Goal: Check status: Check status

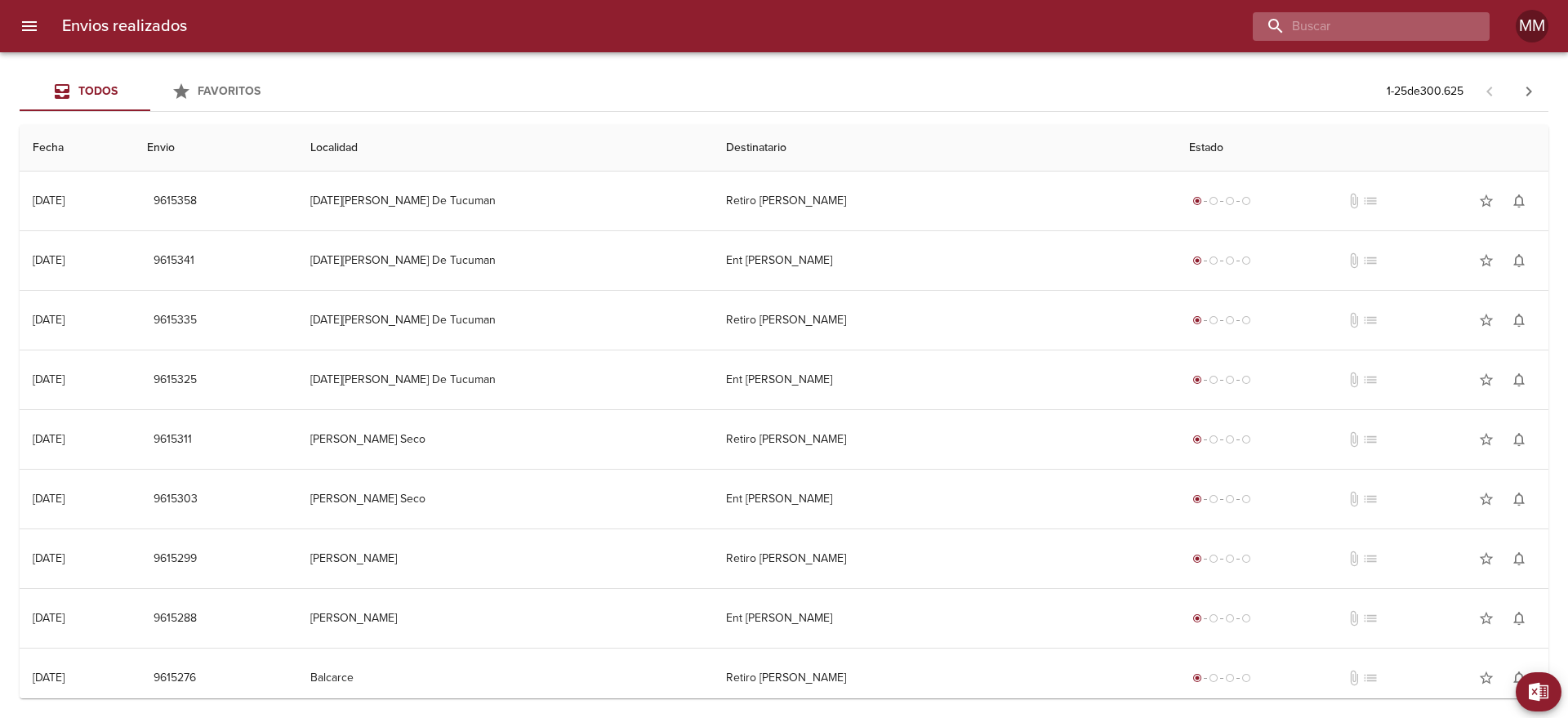
click at [1400, 29] on input "buscar" at bounding box center [1357, 27] width 209 height 29
paste input "[PERSON_NAME] [PERSON_NAME] ML"
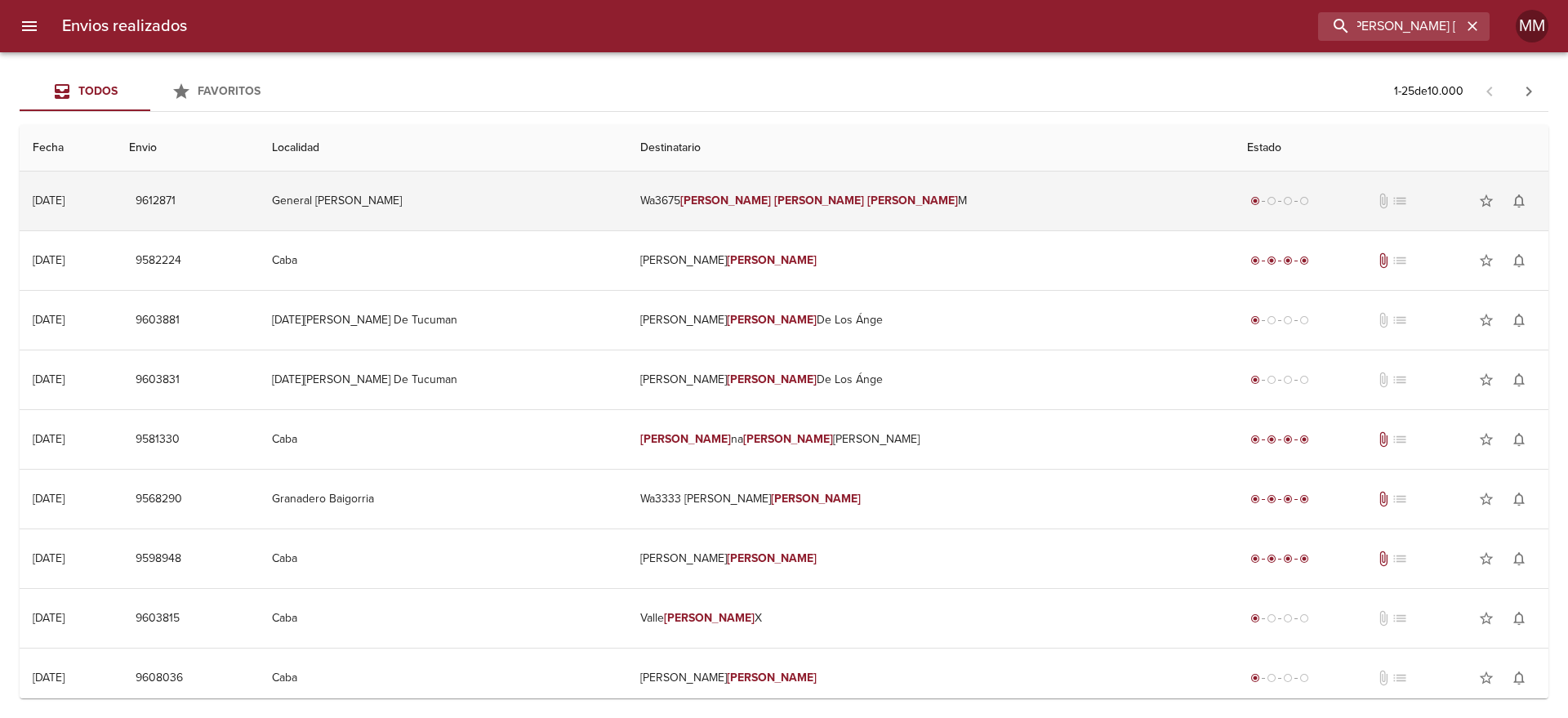
click at [836, 203] on em "[PERSON_NAME]" at bounding box center [819, 199] width 91 height 13
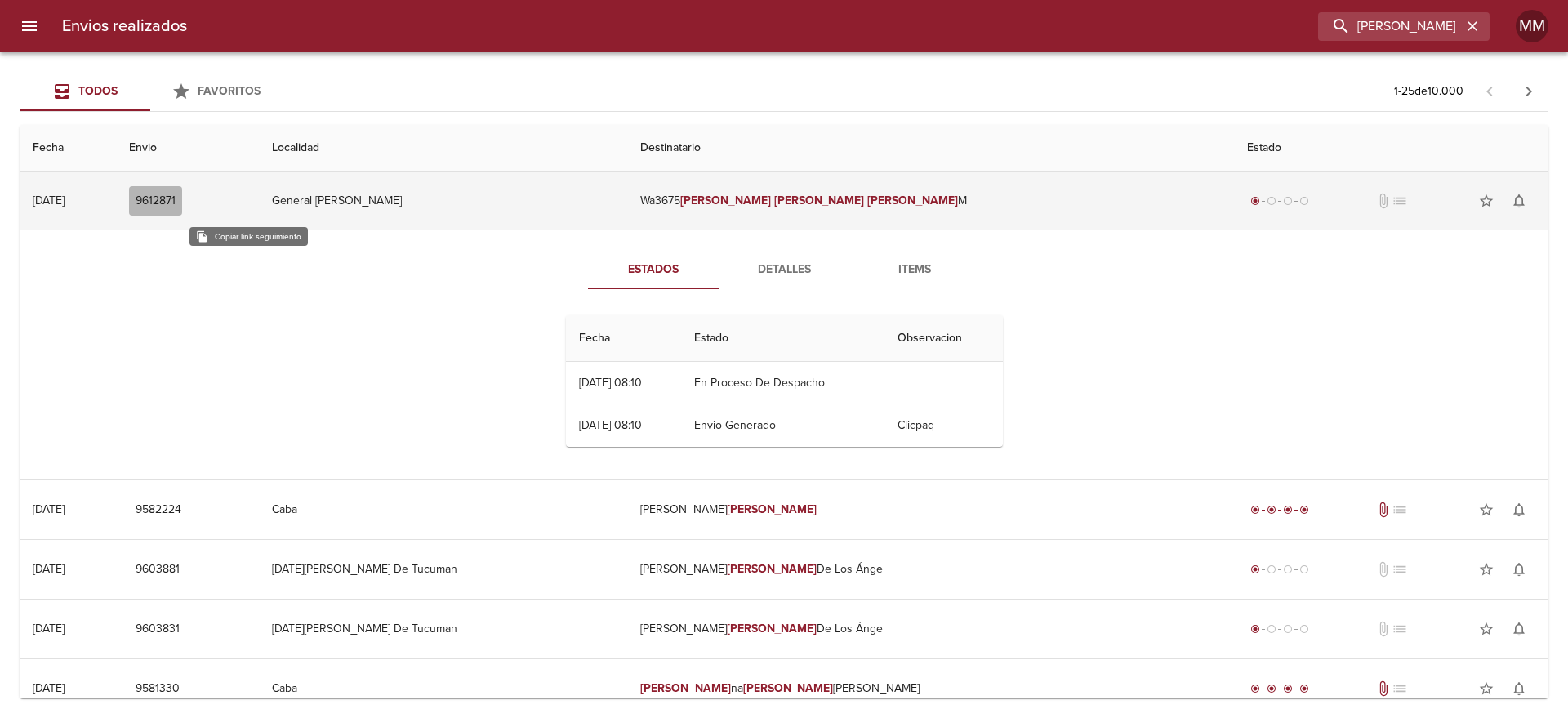
click at [175, 192] on span "9612871" at bounding box center [155, 201] width 40 height 21
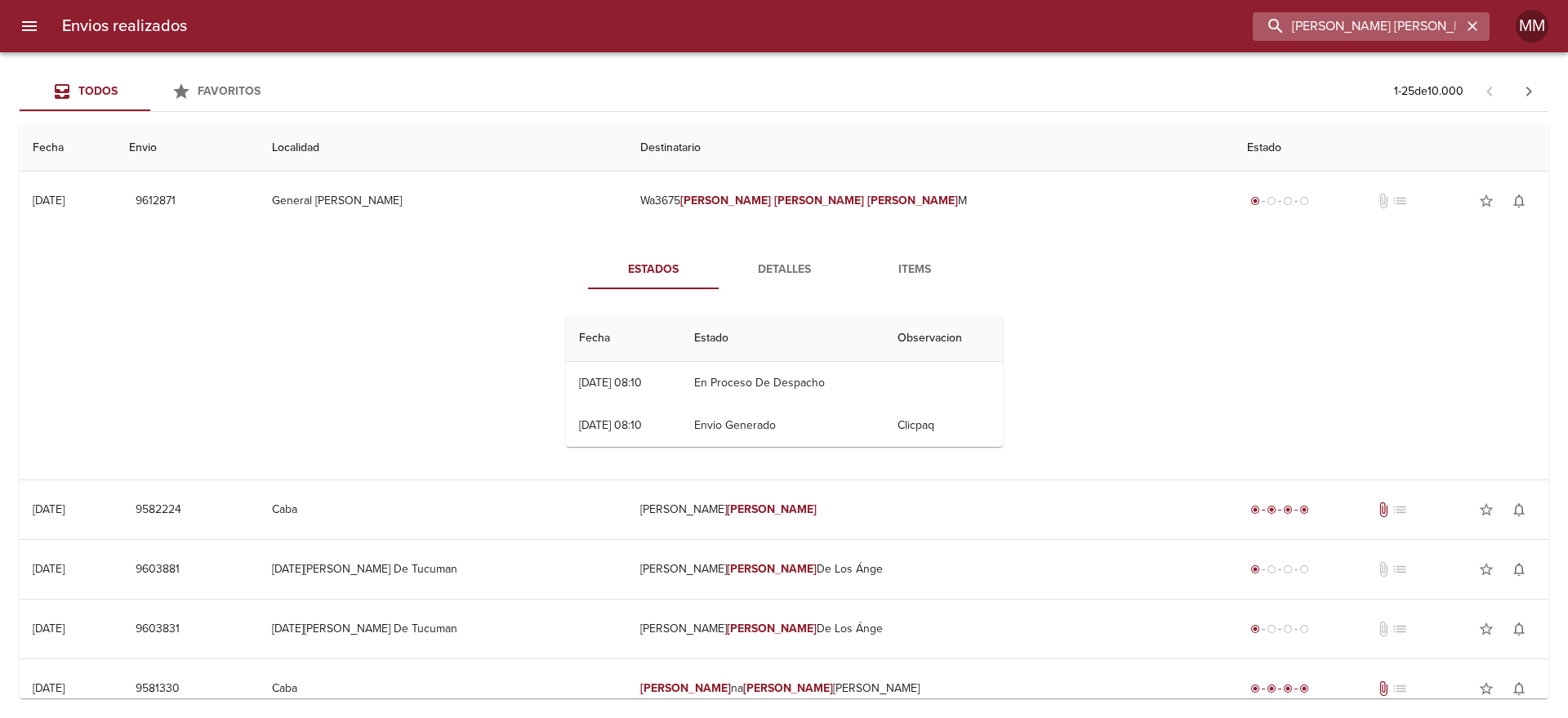
click at [1443, 28] on input "[PERSON_NAME] [PERSON_NAME] ML" at bounding box center [1357, 27] width 209 height 29
paste input "[PERSON_NAME] [PERSON_NAME]"
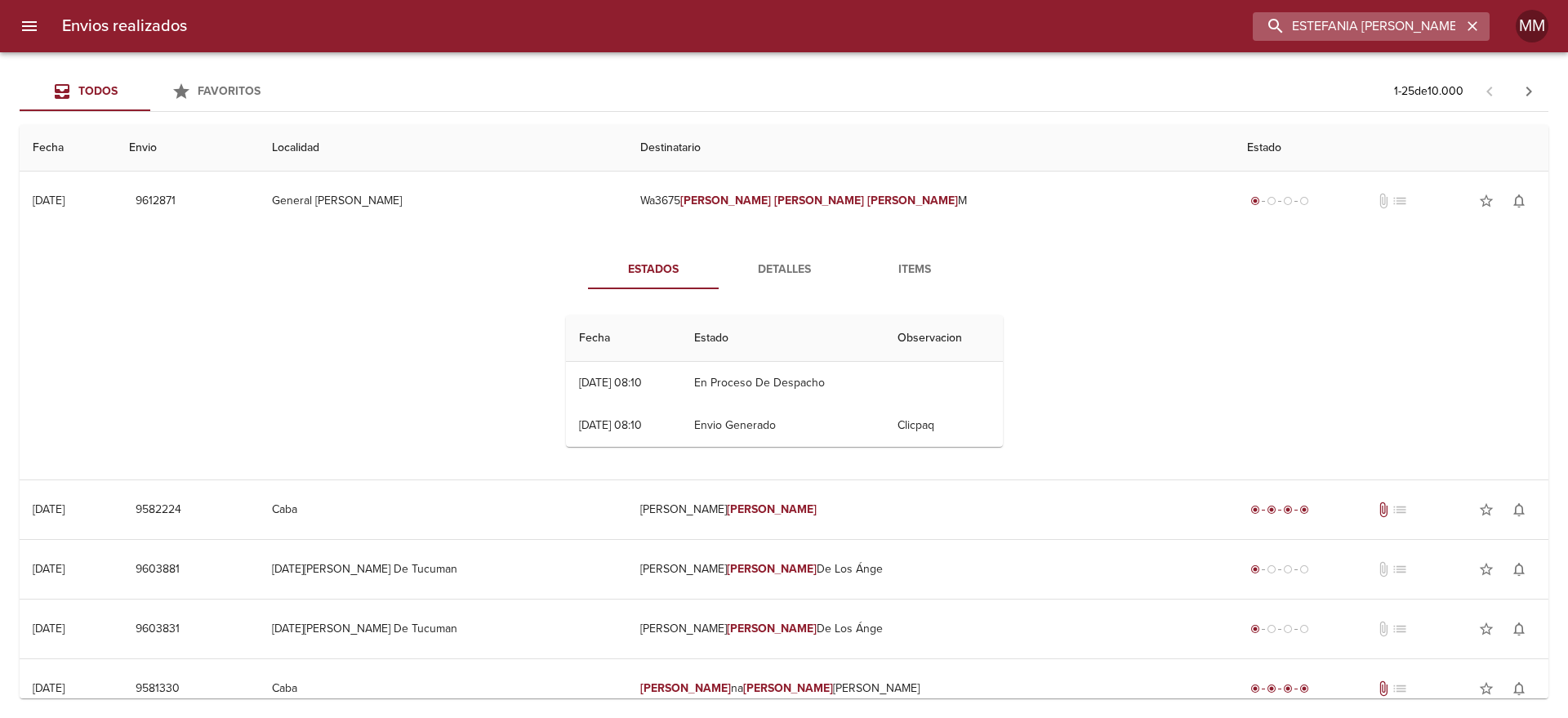
scroll to position [0, 49]
type input "ESTEFANIA [PERSON_NAME] ML"
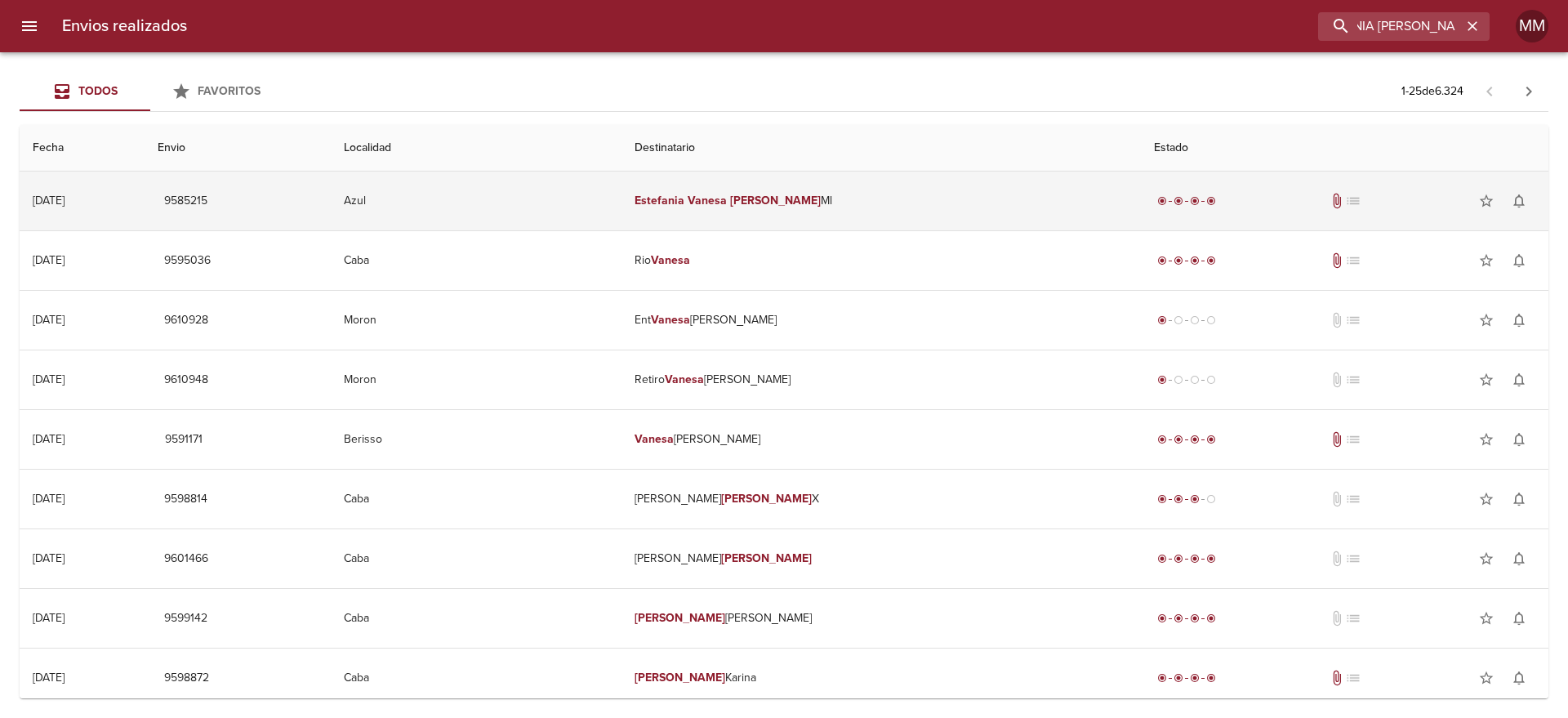
click at [807, 199] on em "[PERSON_NAME]" at bounding box center [775, 199] width 91 height 13
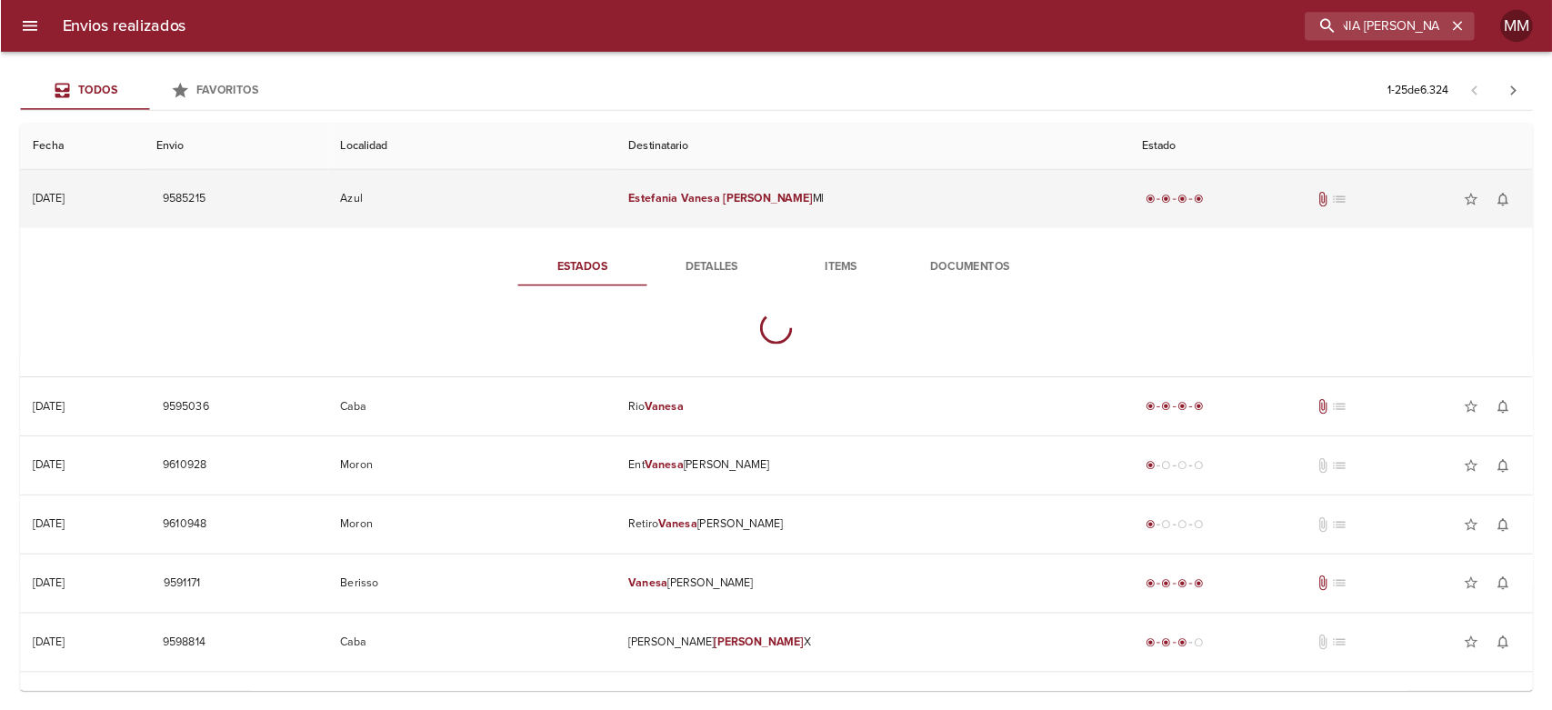
scroll to position [0, 0]
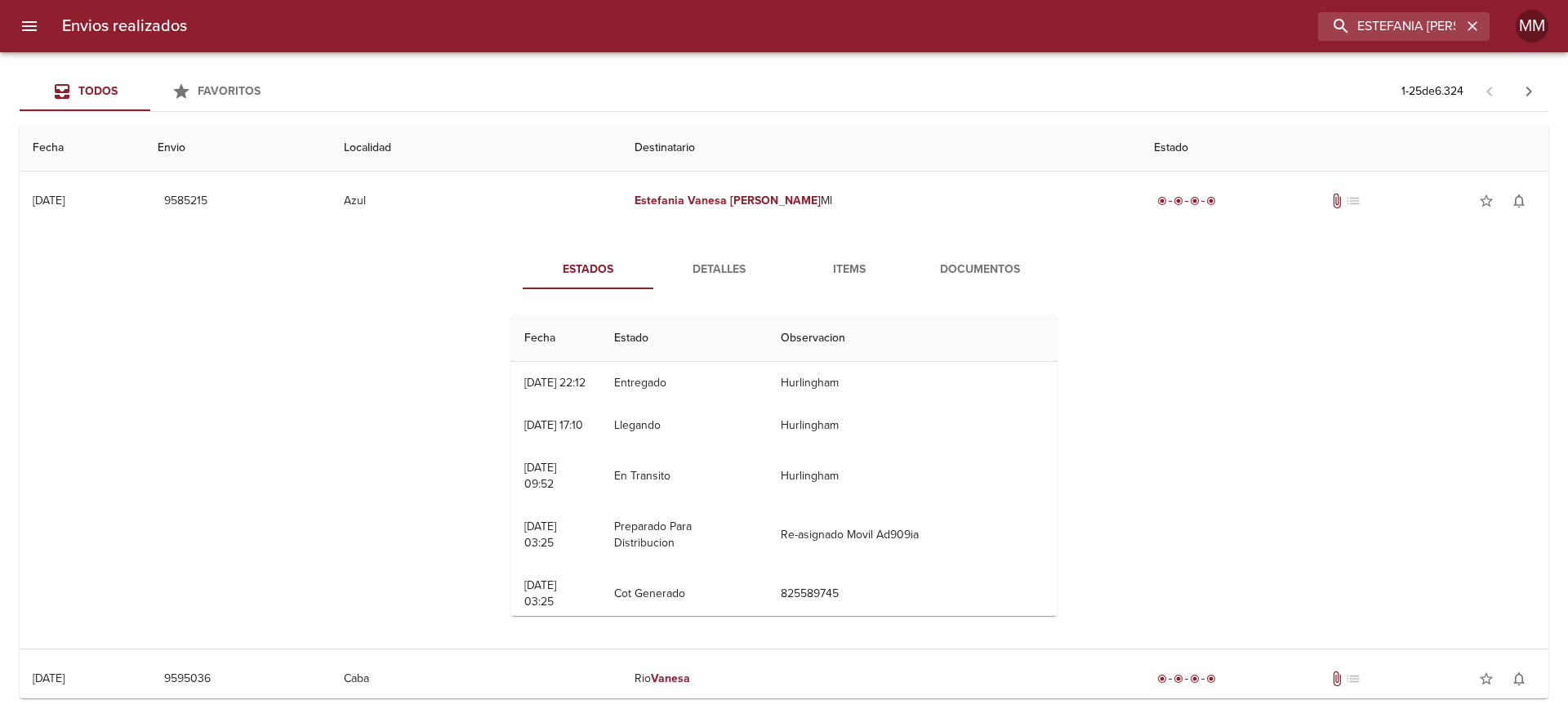
click at [970, 279] on button "Documentos" at bounding box center [979, 270] width 130 height 40
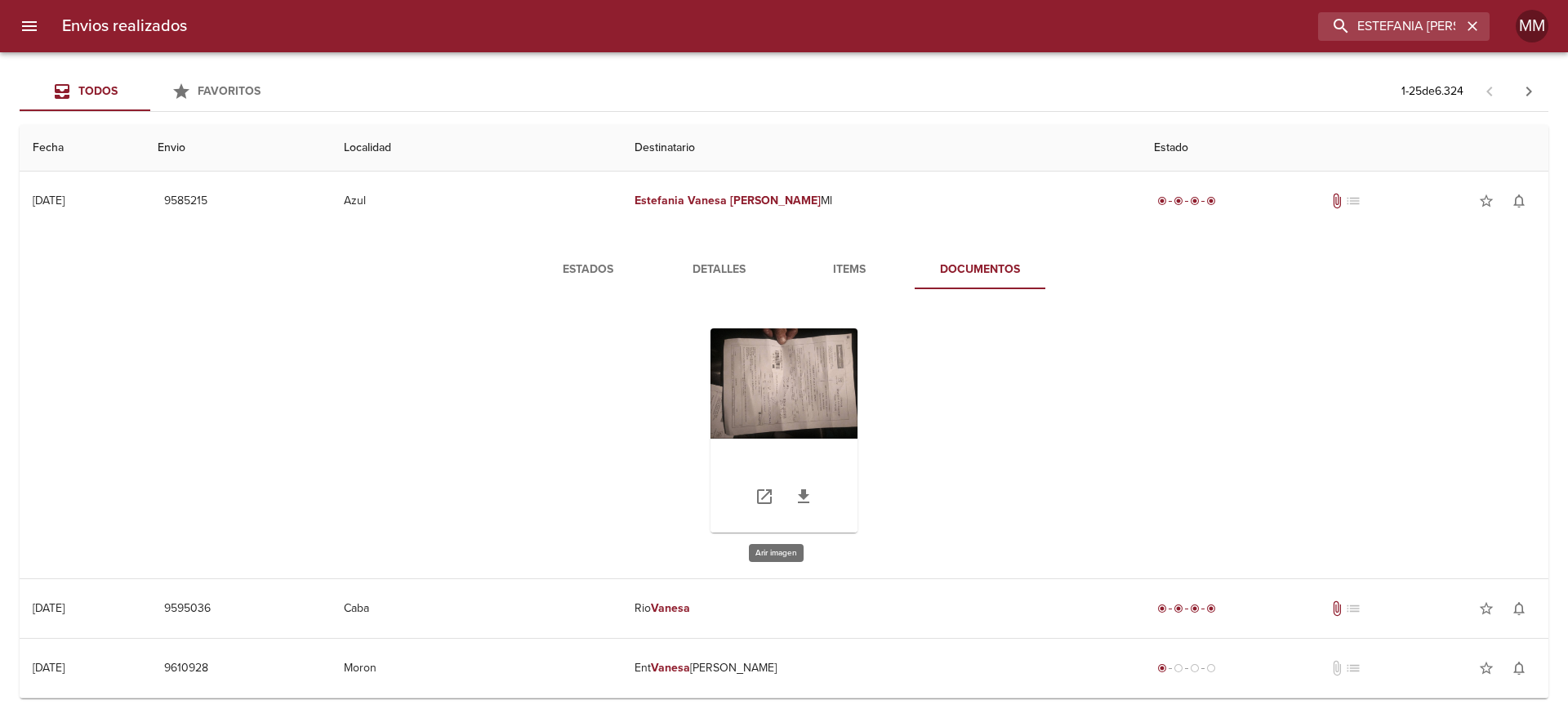
click at [799, 386] on div "Tabla de envíos del cliente" at bounding box center [784, 430] width 147 height 204
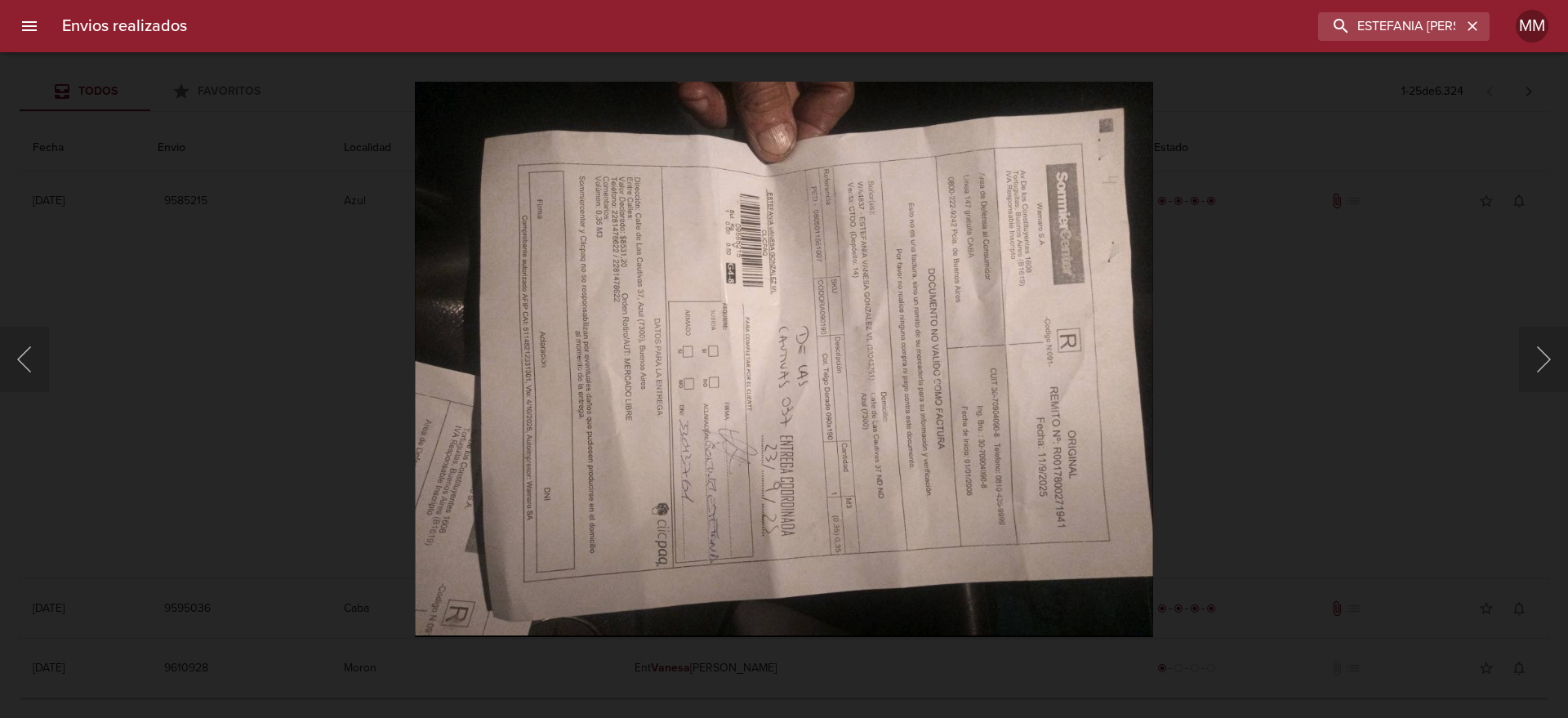
click at [1150, 320] on img "Lightbox" at bounding box center [784, 359] width 739 height 554
click at [1194, 102] on div "Lightbox" at bounding box center [784, 359] width 1568 height 718
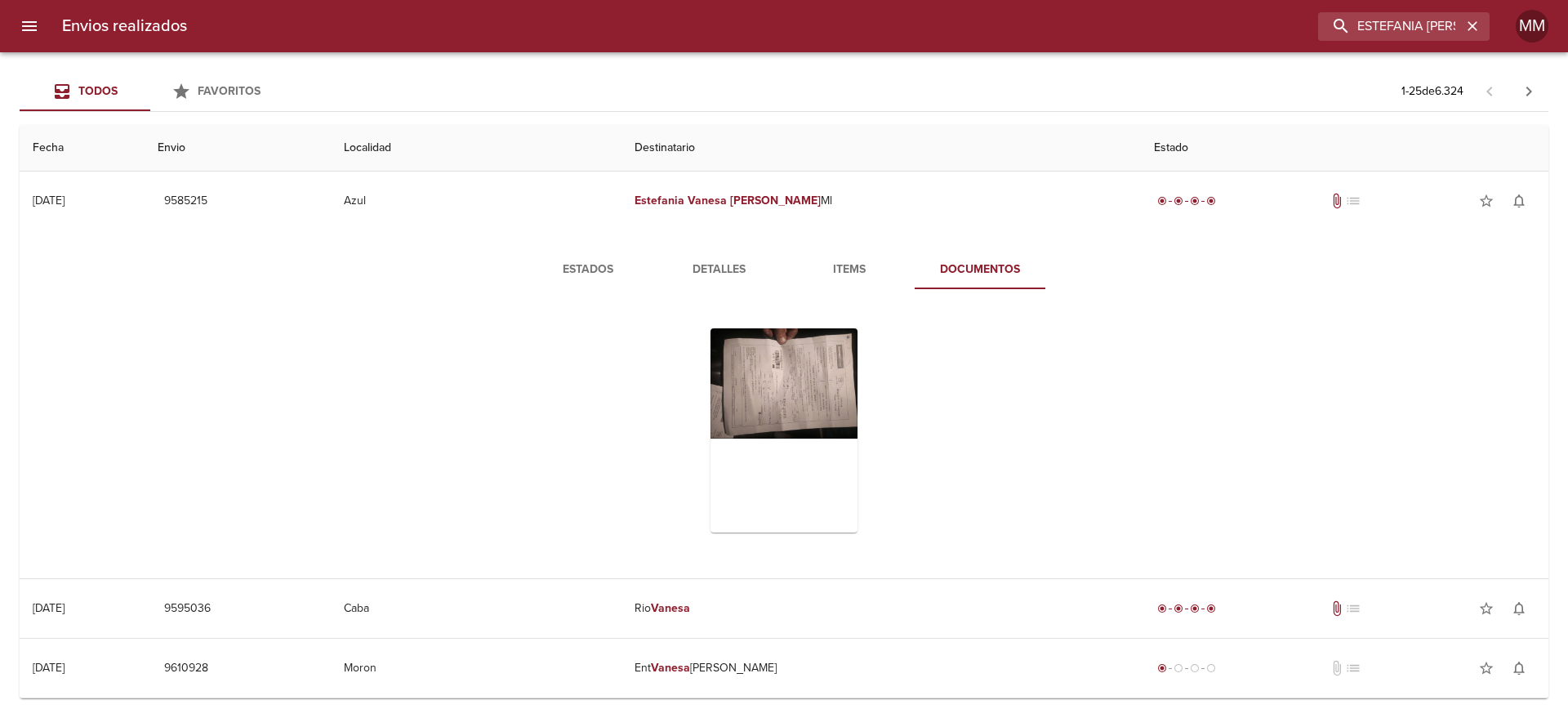
click at [590, 264] on span "Estados" at bounding box center [588, 270] width 111 height 21
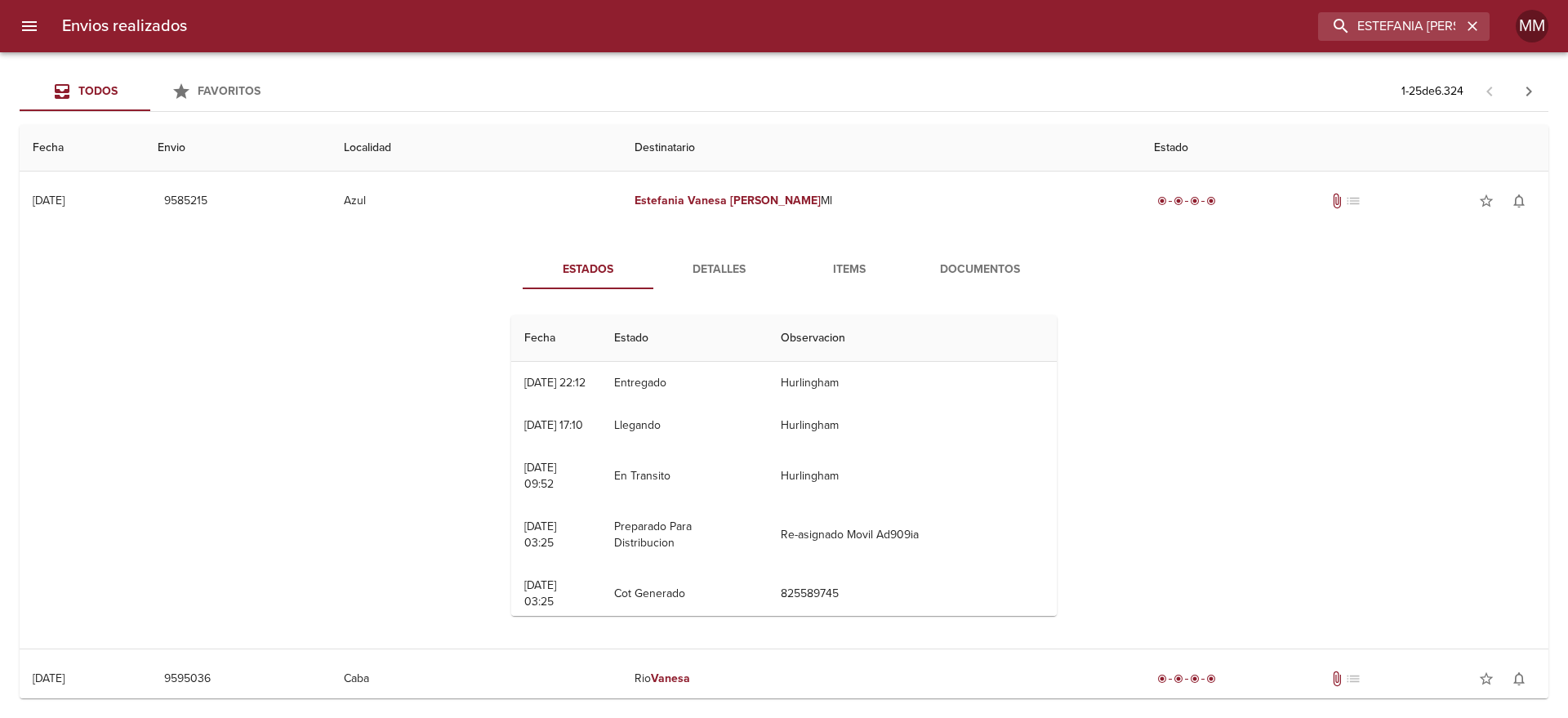
click at [929, 260] on span "Documentos" at bounding box center [980, 270] width 111 height 21
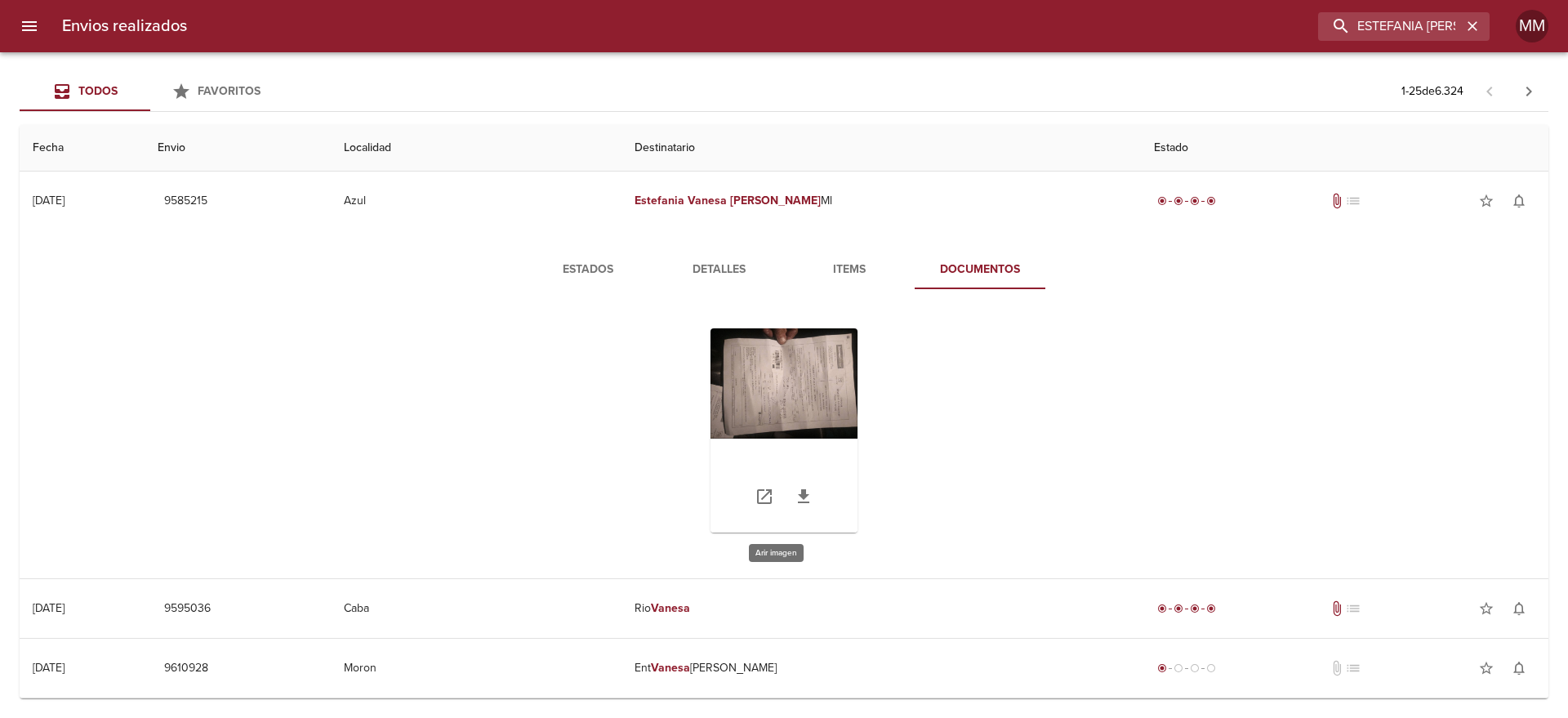
click at [818, 358] on div "Tabla de envíos del cliente" at bounding box center [784, 430] width 147 height 204
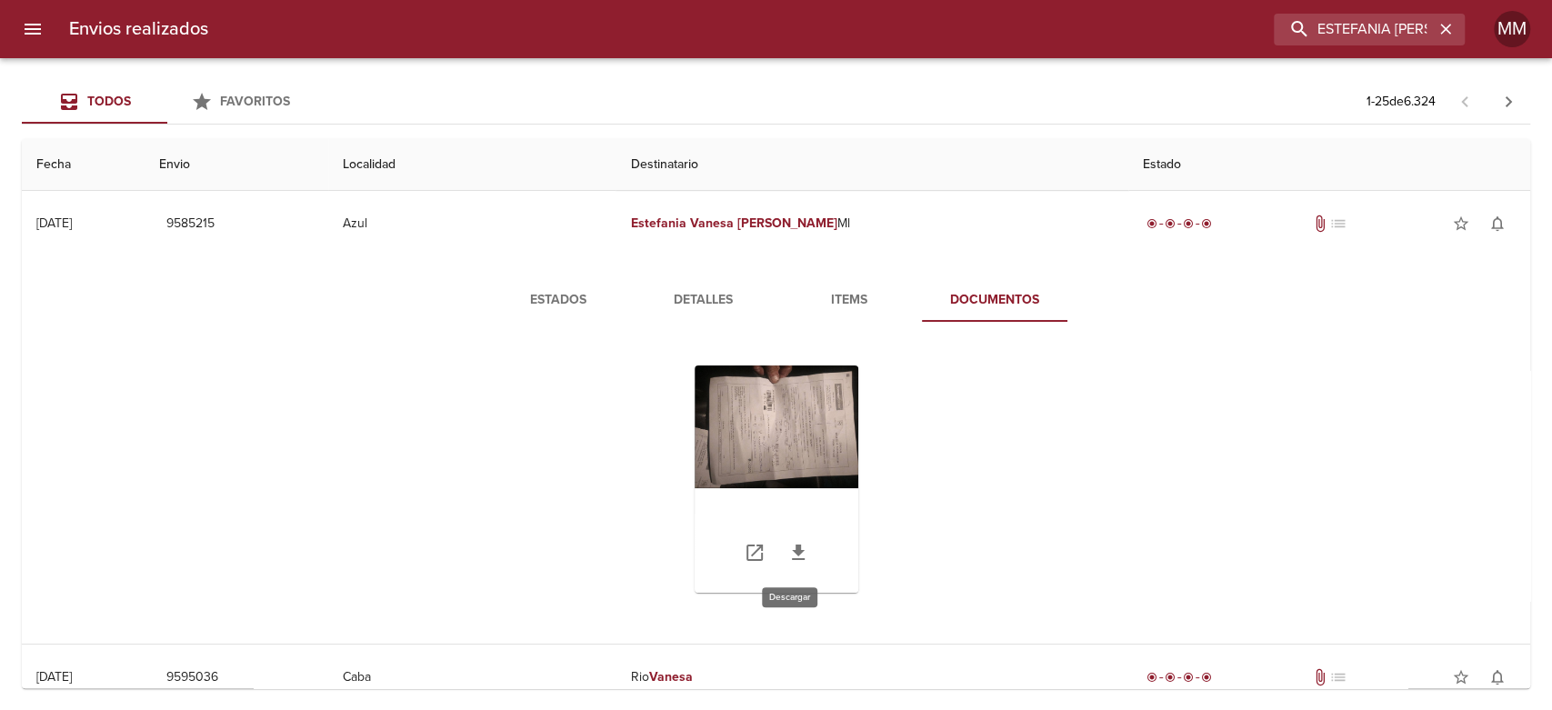
click at [794, 544] on icon "Tabla de envíos del cliente" at bounding box center [798, 553] width 22 height 22
